Goal: Task Accomplishment & Management: Use online tool/utility

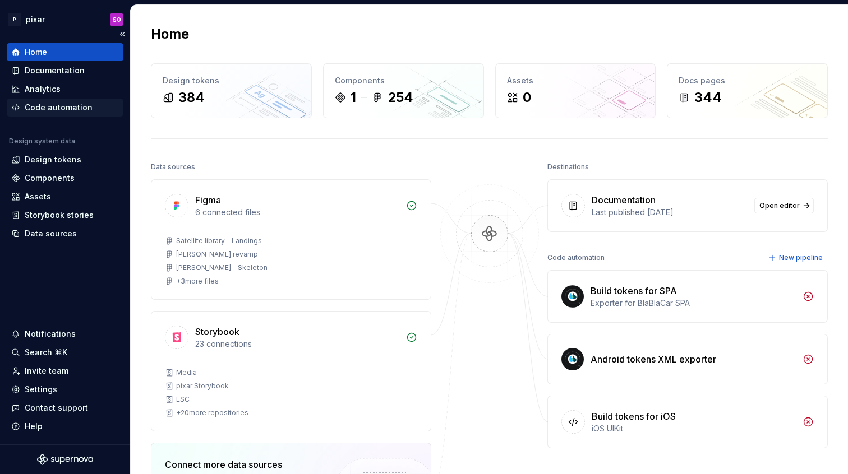
click at [83, 112] on div "Code automation" at bounding box center [59, 107] width 68 height 11
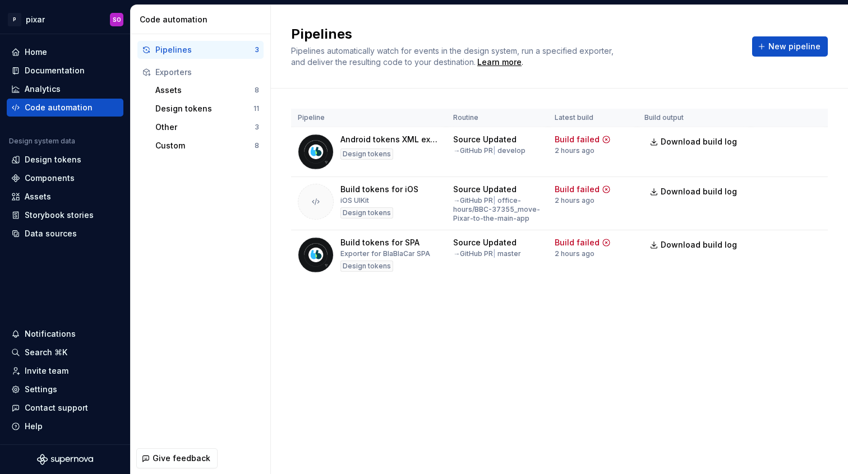
click at [530, 363] on div "Pipelines Pipelines automatically watch for events in the design system, run a …" at bounding box center [559, 239] width 577 height 469
click at [814, 142] on html "P pixar SO Home Documentation Analytics Code automation Design system data Desi…" at bounding box center [424, 237] width 848 height 474
click at [727, 87] on div "Pipelines Pipelines automatically watch for events in the design system, run a …" at bounding box center [559, 47] width 577 height 84
click at [710, 146] on span "Download build log" at bounding box center [698, 141] width 76 height 11
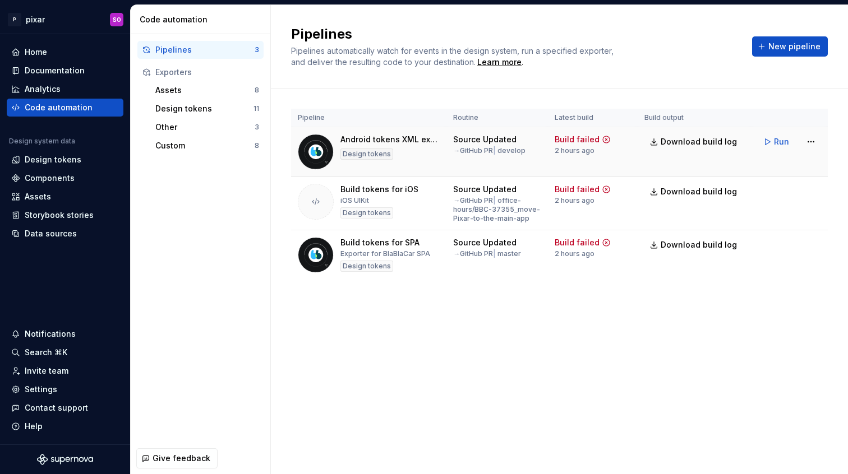
click at [386, 141] on div "Android tokens XML exporter" at bounding box center [389, 139] width 99 height 11
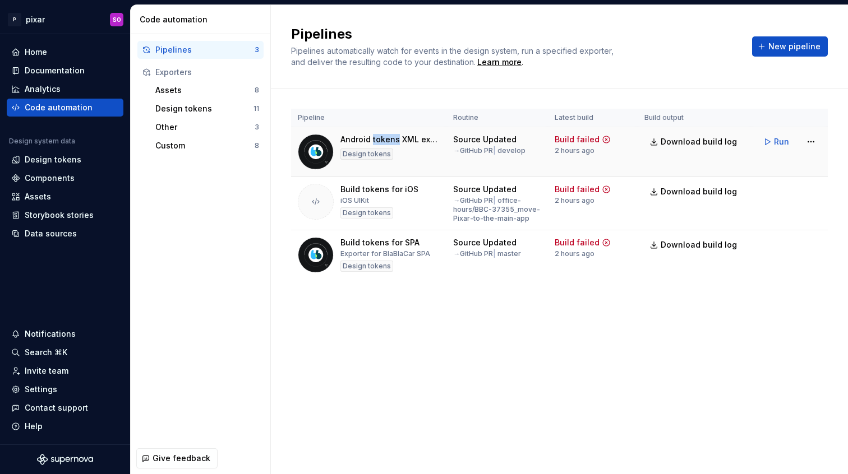
click at [386, 141] on div "Android tokens XML exporter" at bounding box center [389, 139] width 99 height 11
click at [679, 44] on div "Pipelines Pipelines automatically watch for events in the design system, run a …" at bounding box center [514, 46] width 447 height 43
